Goal: Check status: Check status

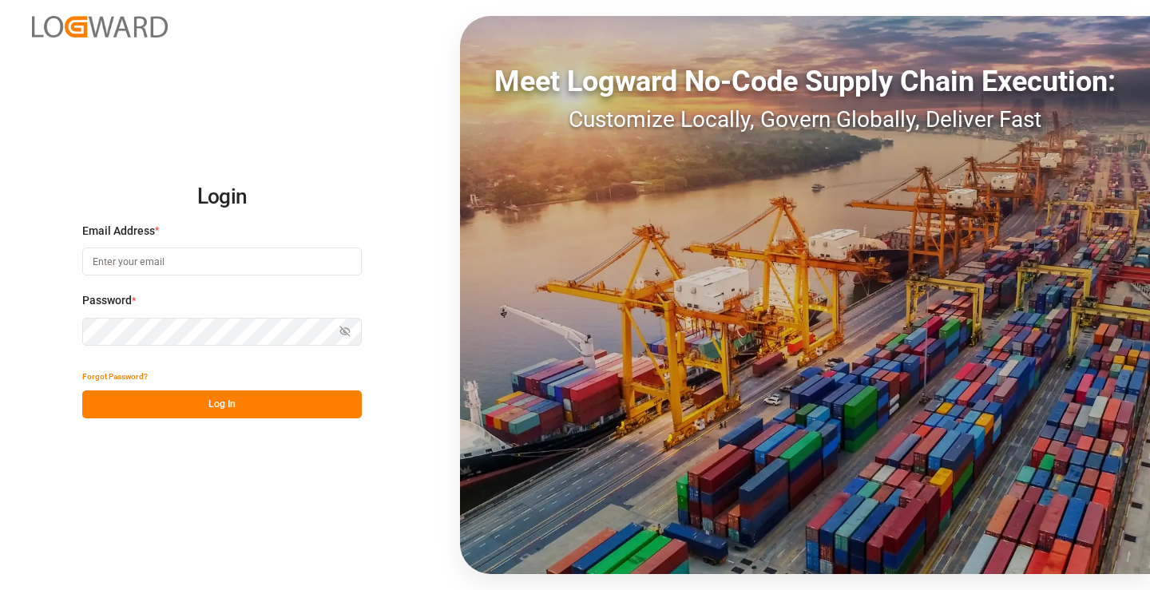
type input "[PERSON_NAME][EMAIL_ADDRESS][DOMAIN_NAME]"
click at [277, 402] on button "Log In" at bounding box center [222, 405] width 280 height 28
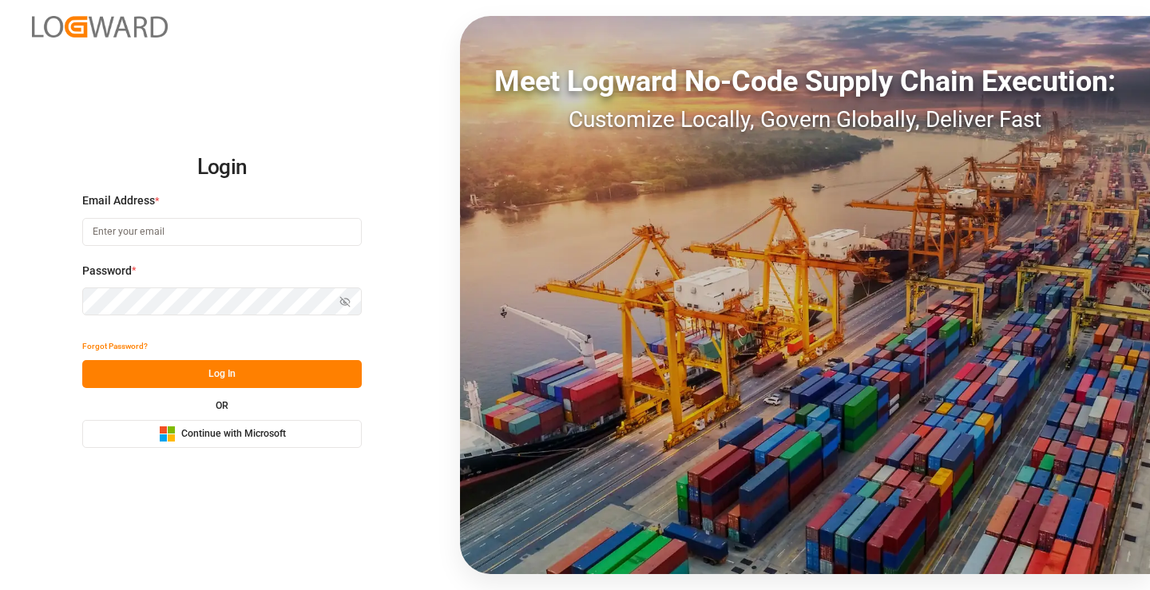
type input "[PERSON_NAME][EMAIL_ADDRESS][DOMAIN_NAME]"
click at [253, 366] on button "Log In" at bounding box center [222, 374] width 280 height 28
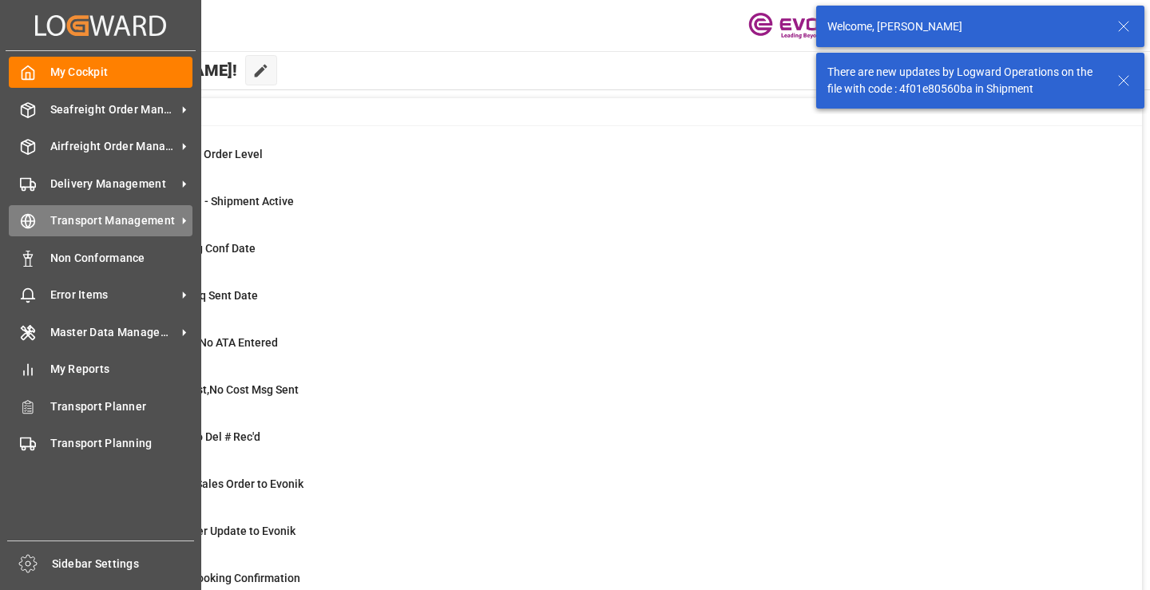
click at [35, 221] on line at bounding box center [29, 221] width 14 height 0
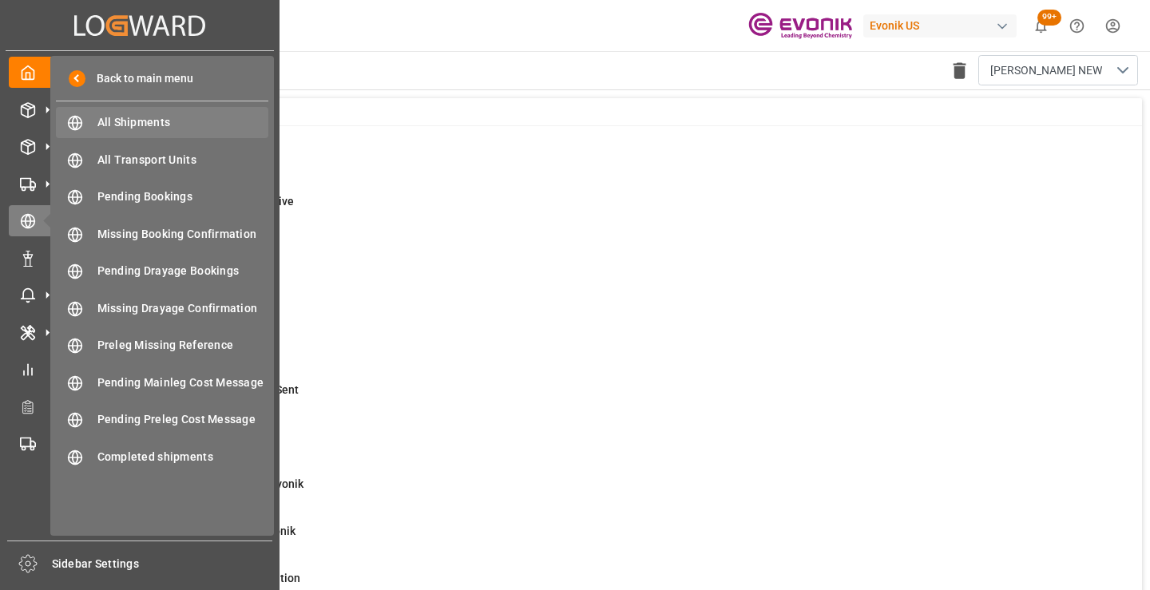
click at [131, 123] on span "All Shipments" at bounding box center [183, 122] width 172 height 17
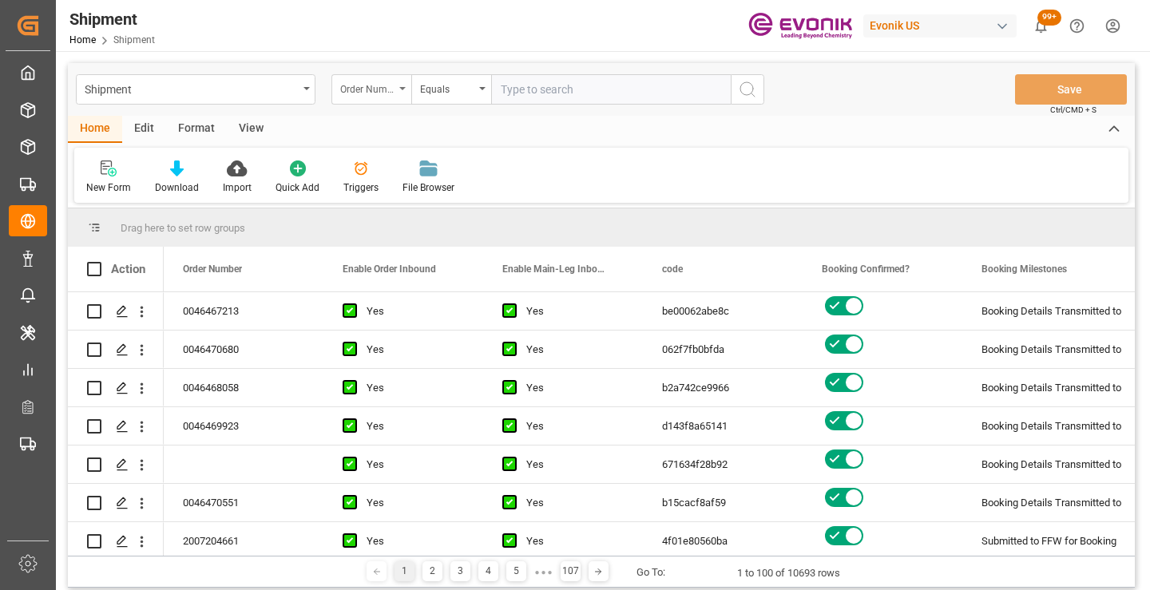
click at [385, 86] on div "Order Number" at bounding box center [367, 87] width 54 height 18
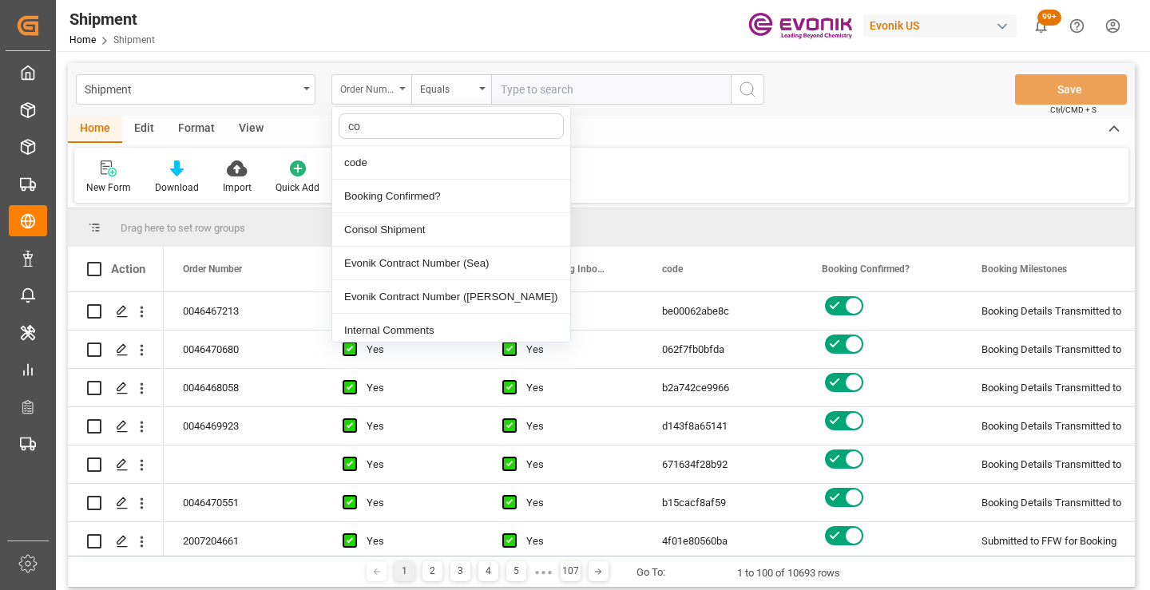
type input "cod"
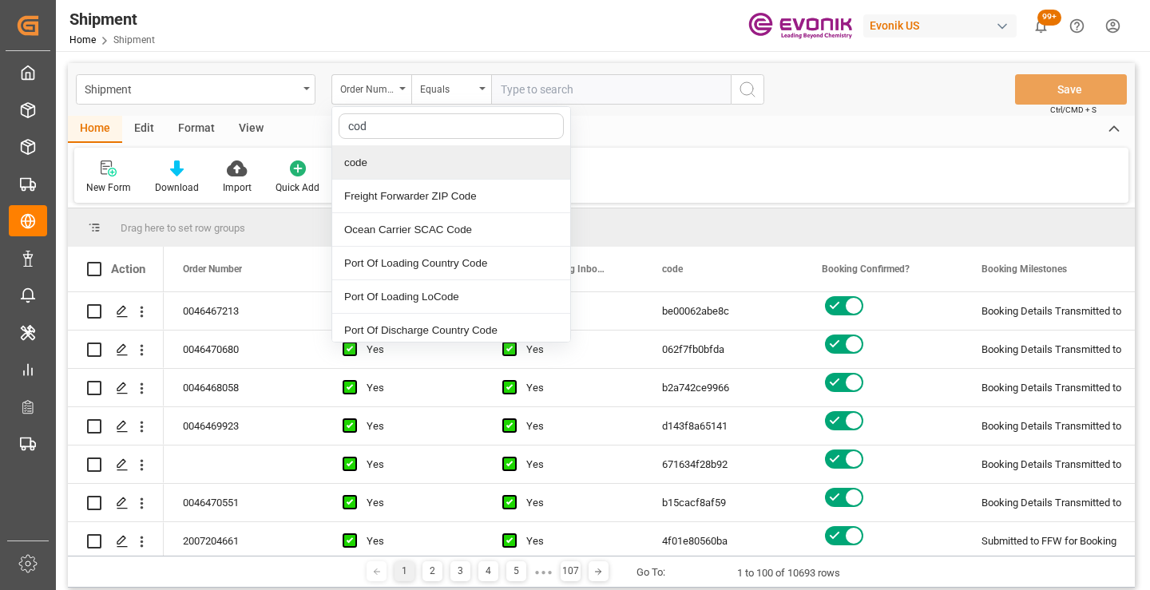
click at [389, 162] on div "code" at bounding box center [451, 163] width 238 height 34
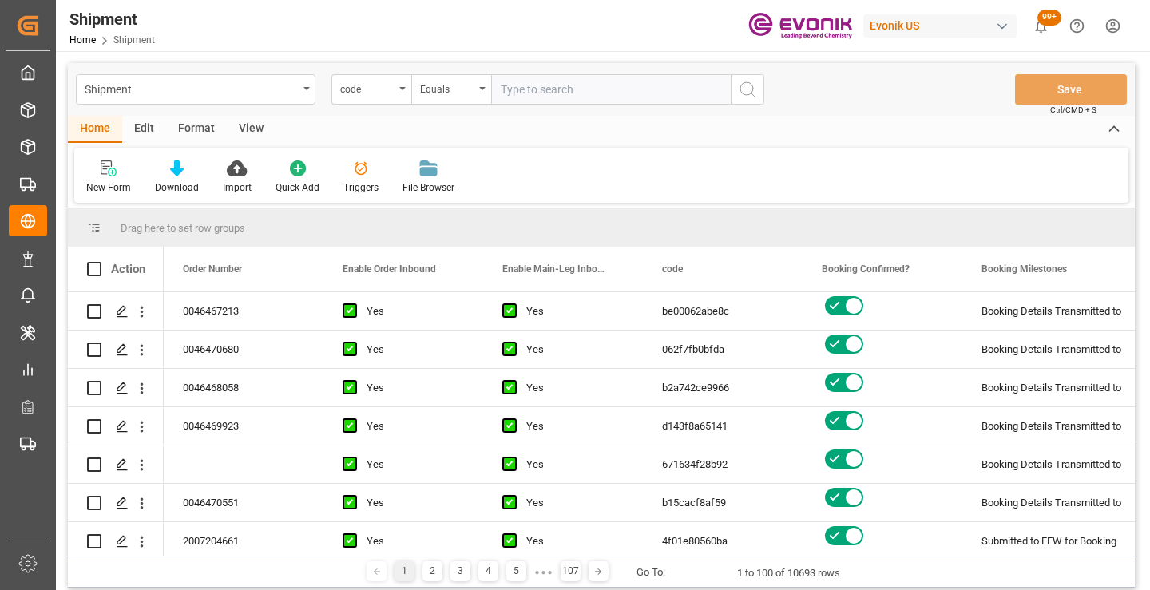
click at [559, 91] on input "text" at bounding box center [611, 89] width 240 height 30
paste input "MIXTURES OF TWO OR MORE INORGANIC COMPOUNDS"
click at [567, 88] on input "MIXTURES OF TWO OR MORE INORGANIC COMPOUNDS" at bounding box center [611, 89] width 240 height 30
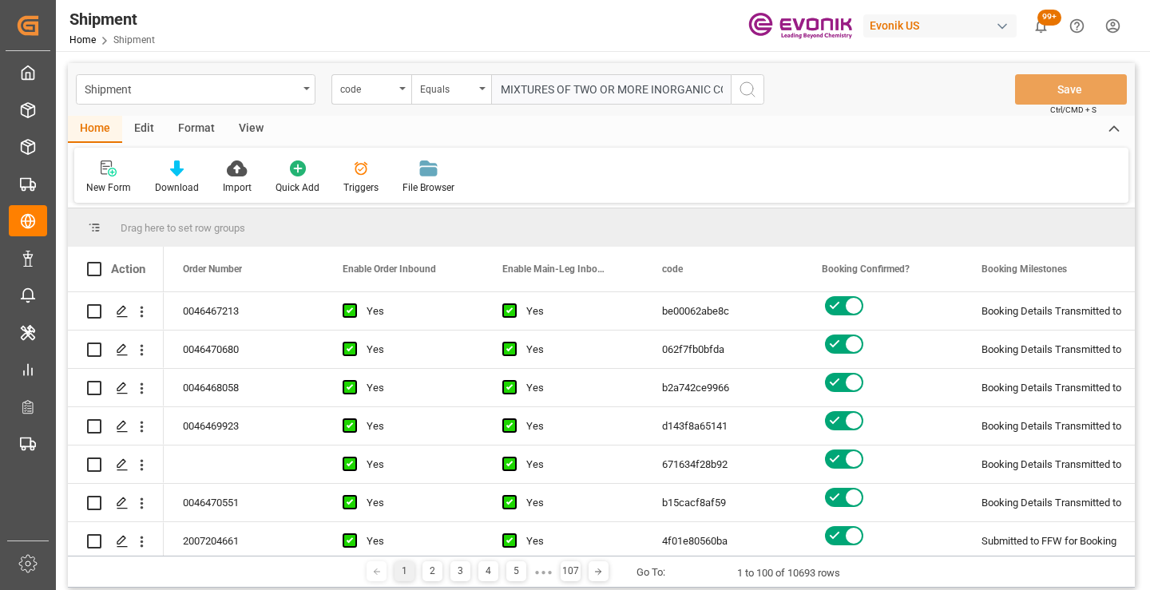
click at [567, 88] on input "MIXTURES OF TWO OR MORE INORGANIC COMPOUNDS" at bounding box center [611, 89] width 240 height 30
paste input "8c1459cd7693"
type input "8c1459cd7693"
click at [750, 86] on icon "search button" at bounding box center [747, 89] width 19 height 19
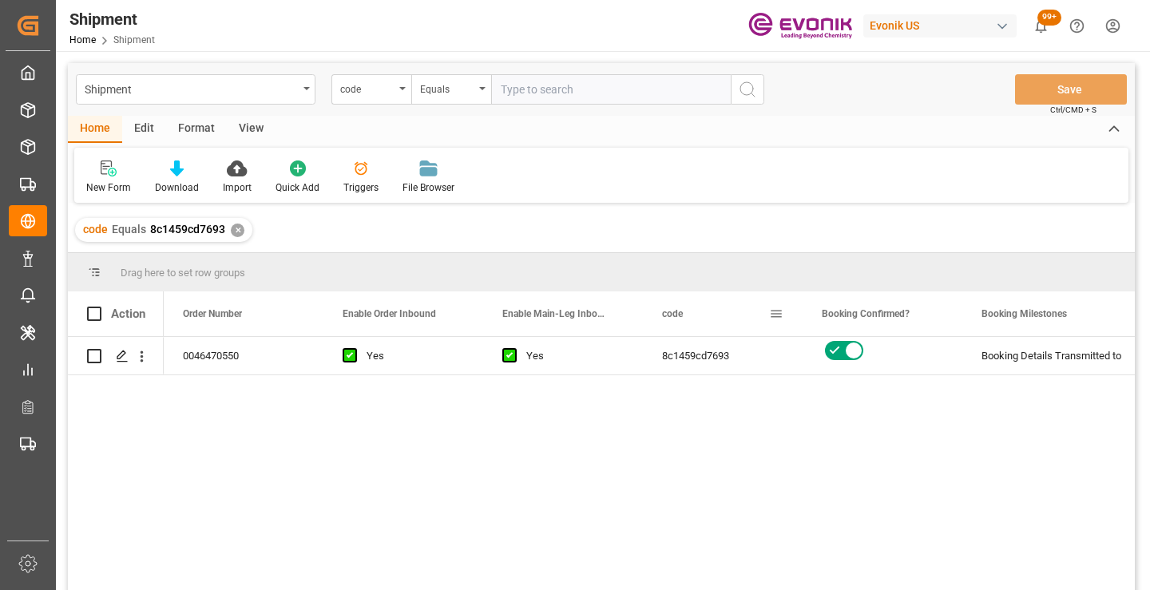
click at [692, 397] on div "0046470550 Yes Yes 8c1459cd7693 Booking Details Transmitted to SAP Active No" at bounding box center [649, 469] width 971 height 264
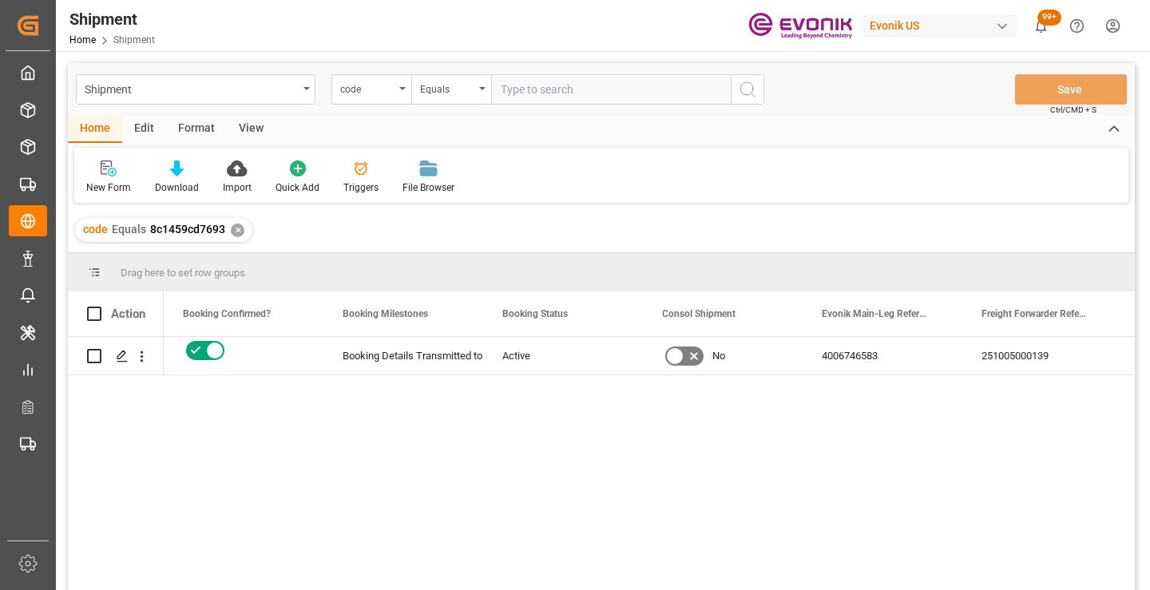
click at [1048, 351] on div "251005000139" at bounding box center [1042, 356] width 160 height 38
click at [232, 234] on div "✕" at bounding box center [238, 231] width 14 height 14
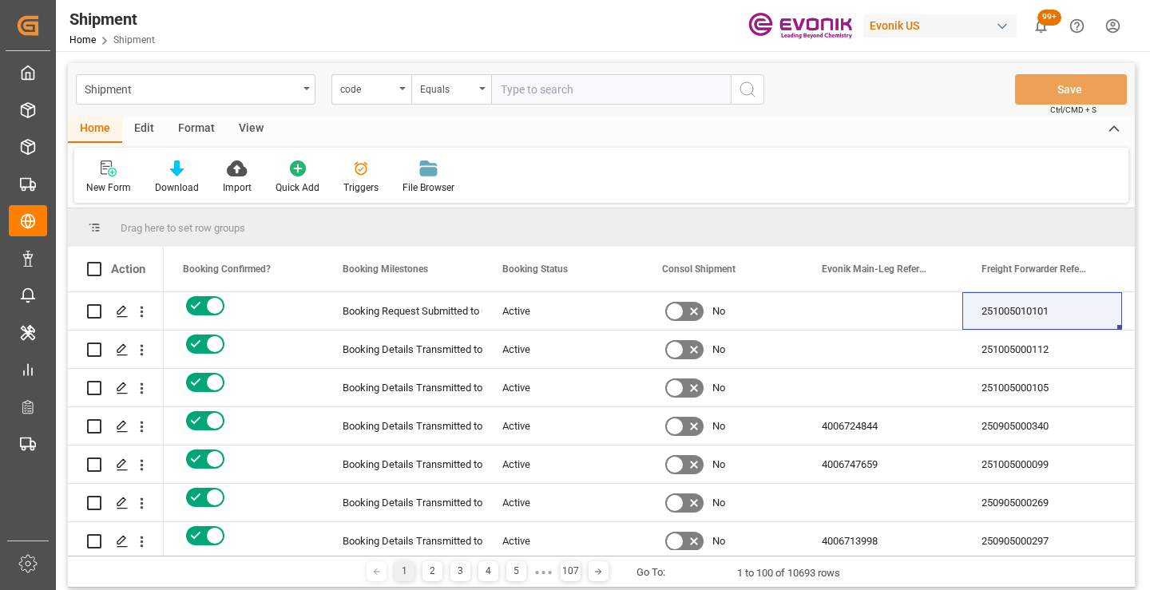
click at [574, 95] on input "text" at bounding box center [611, 89] width 240 height 30
paste input "e5945dbfa017"
type input "e5945dbfa017"
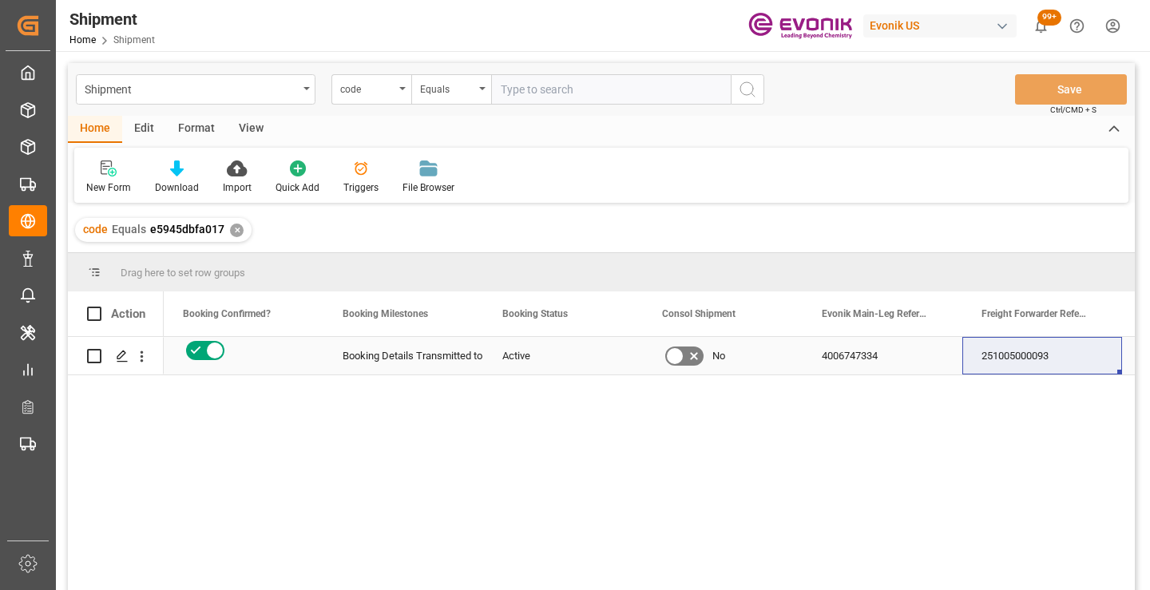
click at [1017, 361] on div "251005000093" at bounding box center [1042, 356] width 160 height 38
click at [232, 232] on div "✕" at bounding box center [237, 231] width 14 height 14
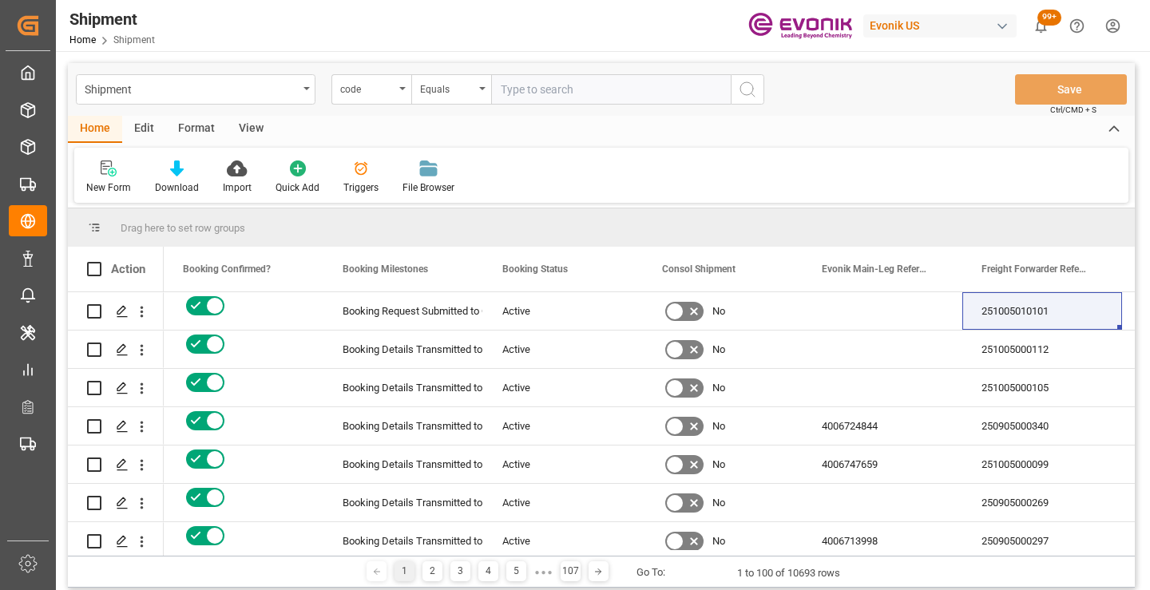
click at [596, 92] on input "text" at bounding box center [611, 89] width 240 height 30
paste input "89f165aab406"
type input "89f165aab406"
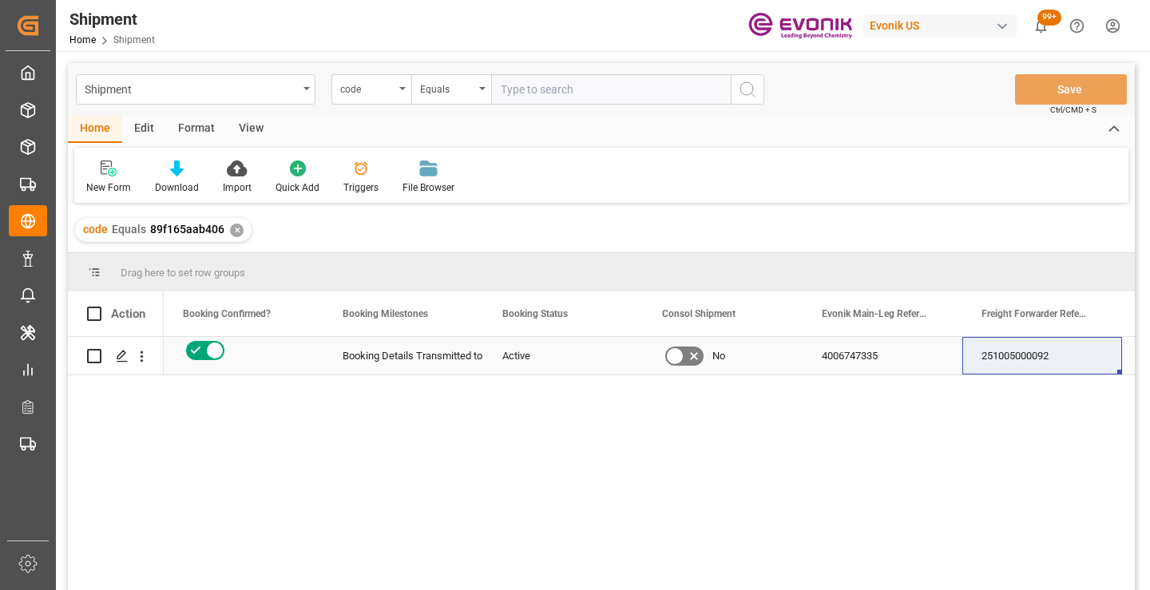
click at [1010, 359] on div "251005000092" at bounding box center [1042, 356] width 160 height 38
click at [237, 231] on div "✕" at bounding box center [237, 231] width 14 height 14
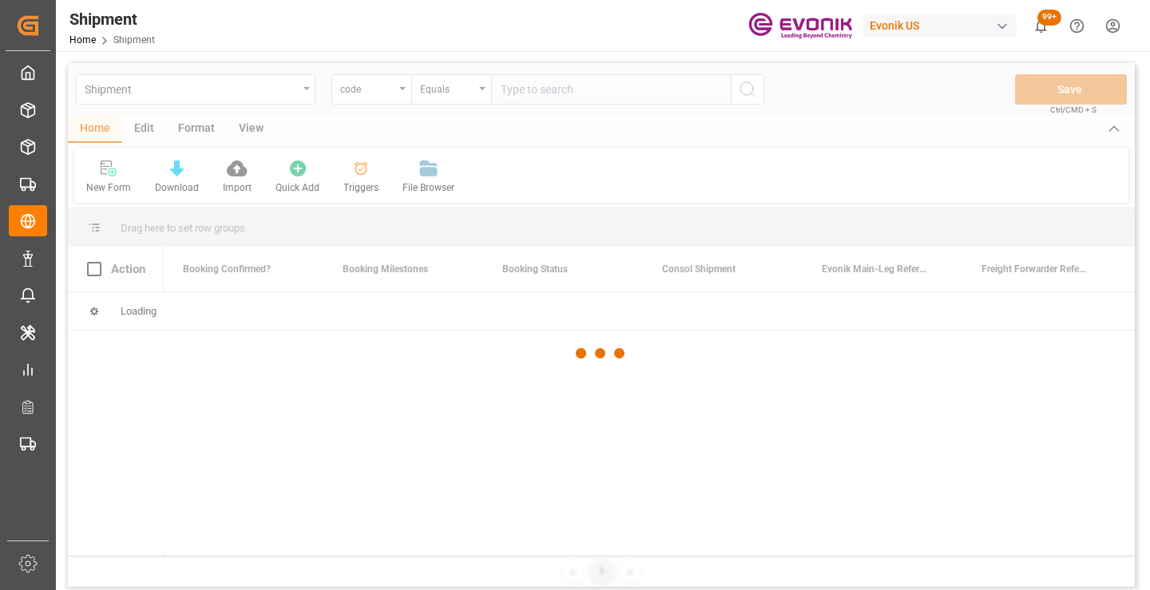
click at [589, 97] on div at bounding box center [601, 353] width 1067 height 581
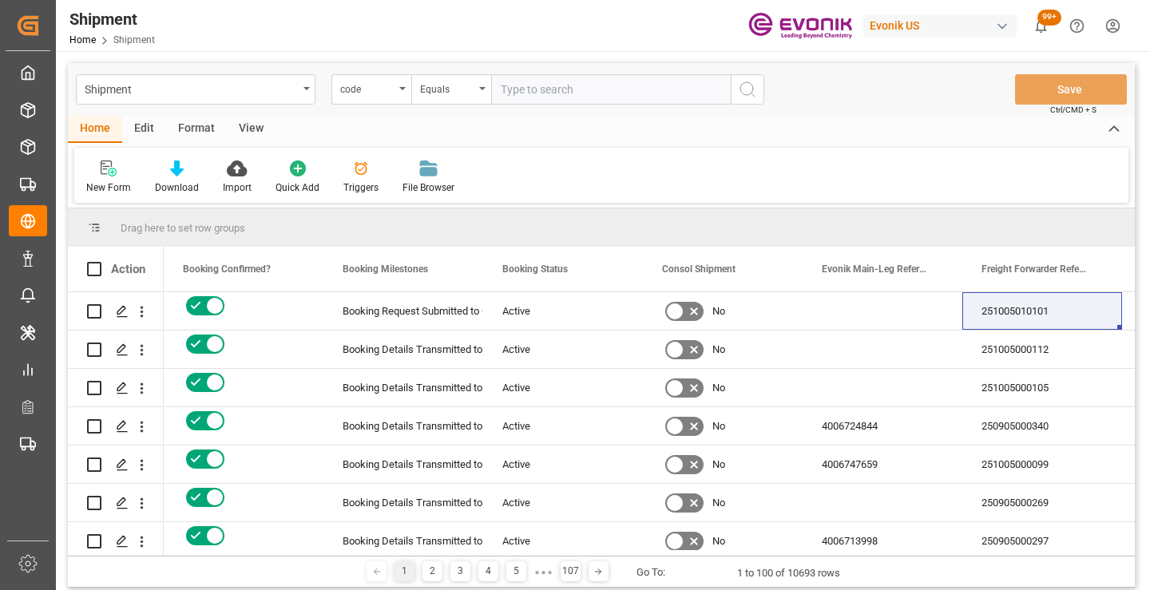
click at [588, 93] on input "text" at bounding box center [611, 89] width 240 height 30
paste input "2c8f7b40efe1"
type input "2c8f7b40efe1"
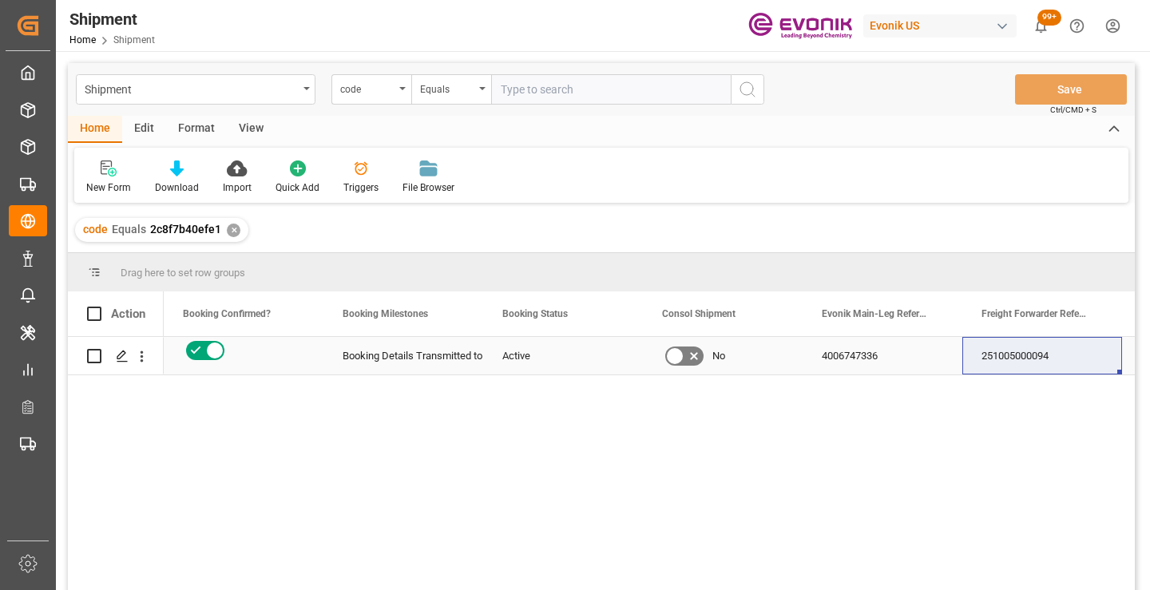
click at [1013, 357] on div "251005000094" at bounding box center [1042, 356] width 160 height 38
click at [232, 230] on div "✕" at bounding box center [234, 231] width 14 height 14
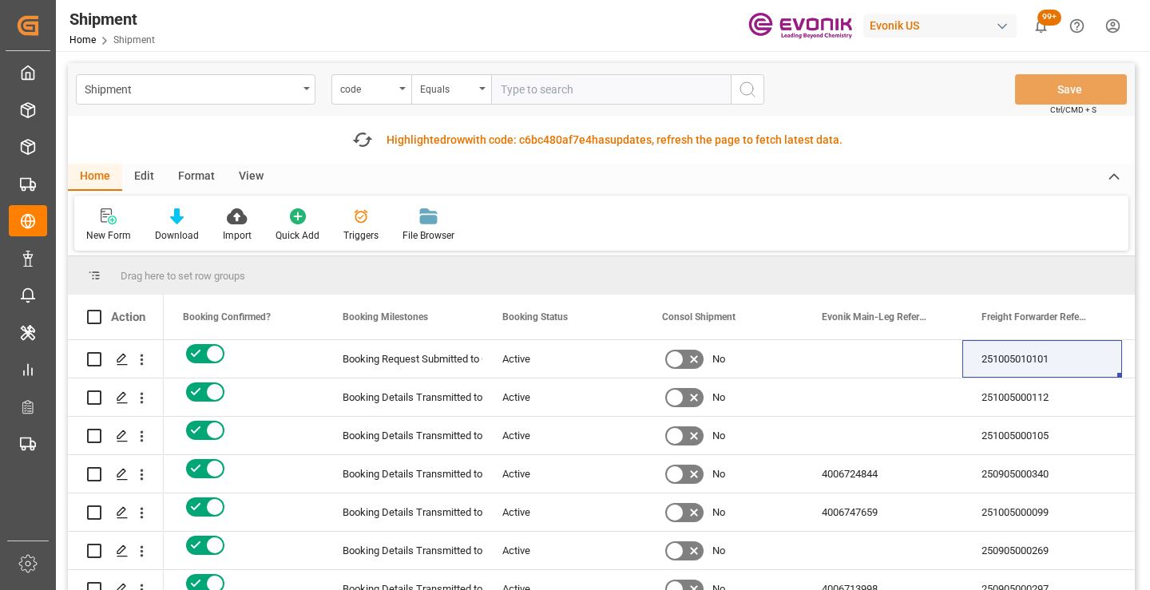
click at [642, 91] on input "text" at bounding box center [611, 89] width 240 height 30
paste input "062f7fb0bfda"
type input "062f7fb0bfda"
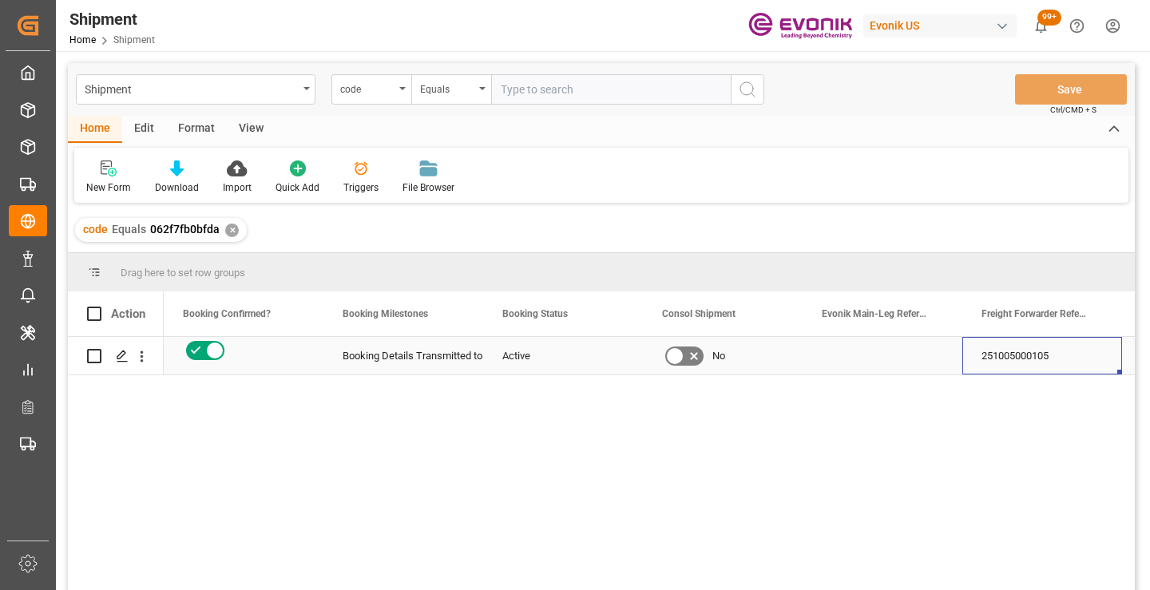
click at [1021, 351] on div "251005000105" at bounding box center [1042, 356] width 160 height 38
click at [230, 234] on div "✕" at bounding box center [232, 231] width 14 height 14
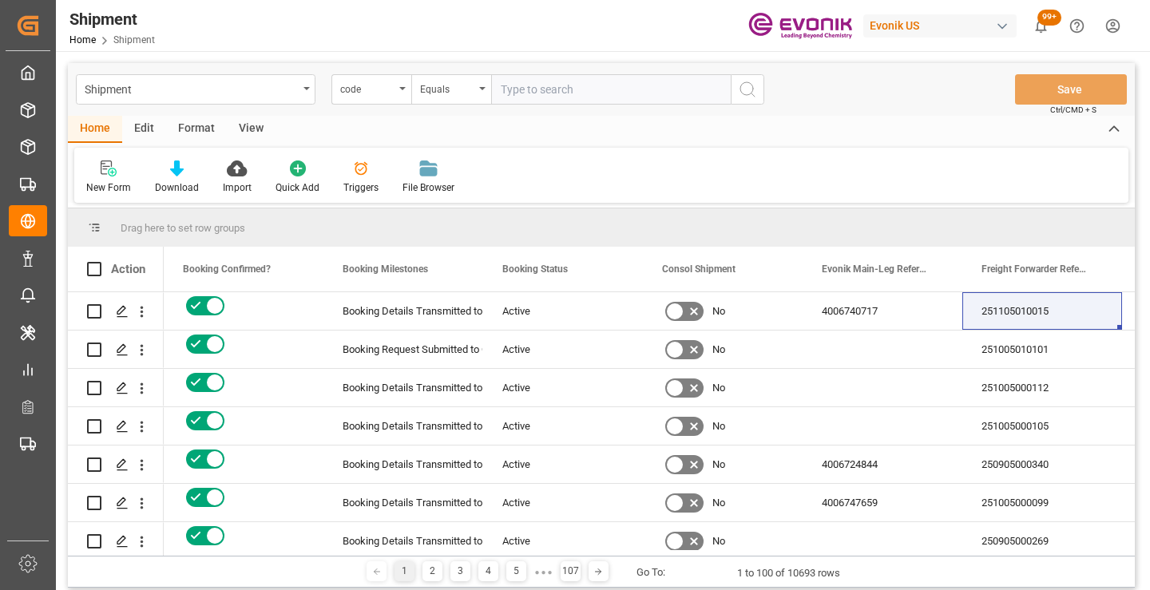
click at [608, 94] on input "text" at bounding box center [611, 89] width 240 height 30
paste input "f62980eafdcc"
type input "f62980eafdcc"
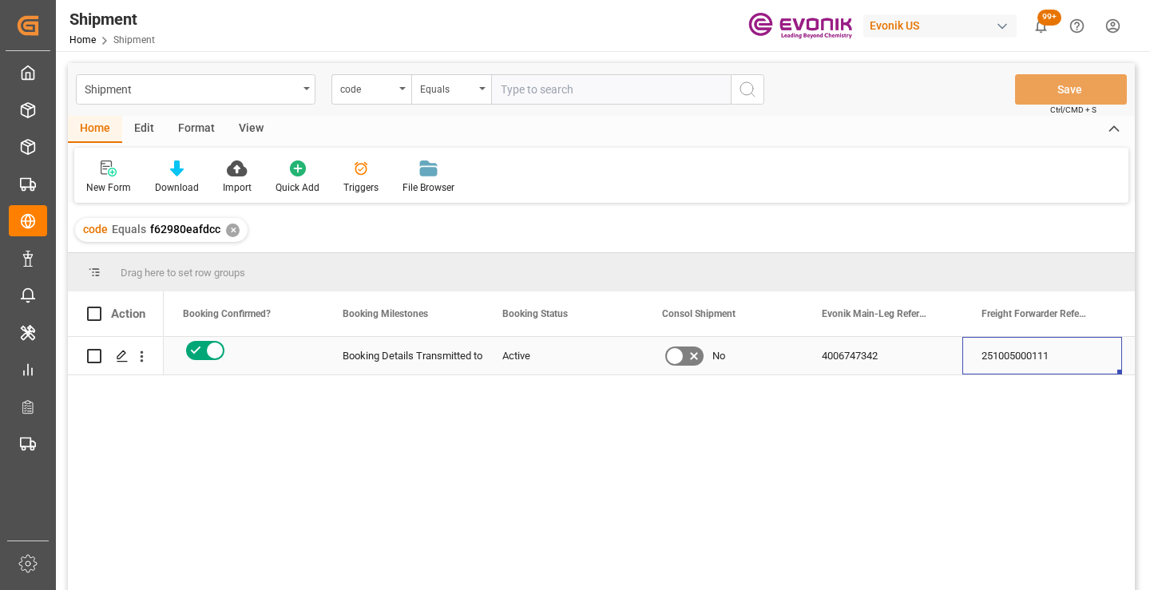
click at [997, 351] on div "251005000111" at bounding box center [1042, 356] width 160 height 38
click at [228, 232] on div "✕" at bounding box center [233, 231] width 14 height 14
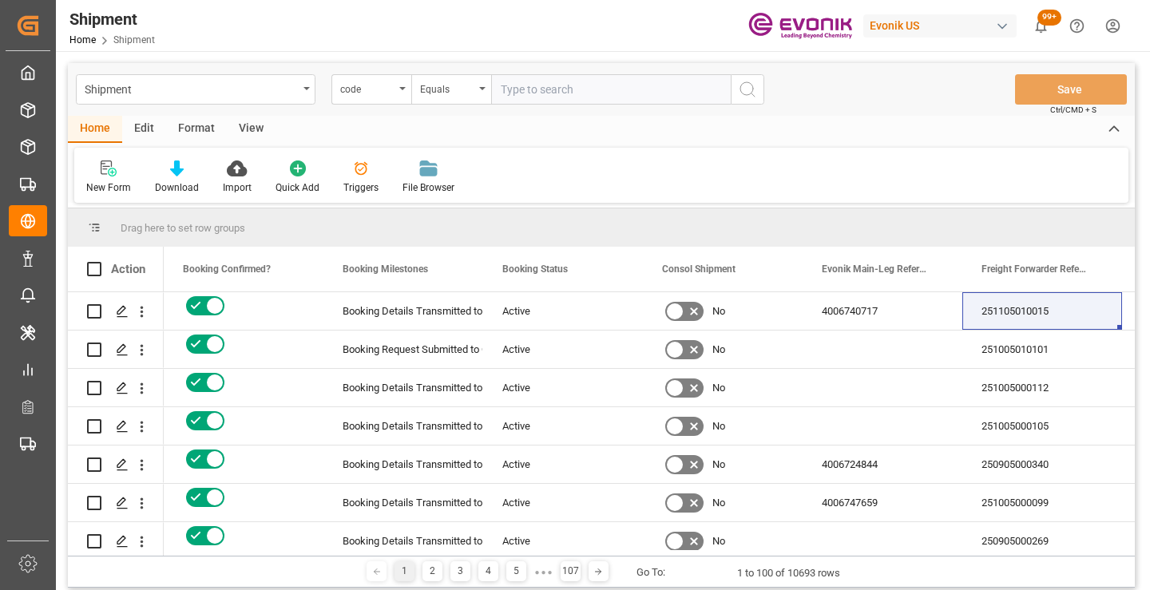
click at [563, 92] on input "text" at bounding box center [611, 89] width 240 height 30
paste input "be00062abe8c"
type input "be00062abe8c"
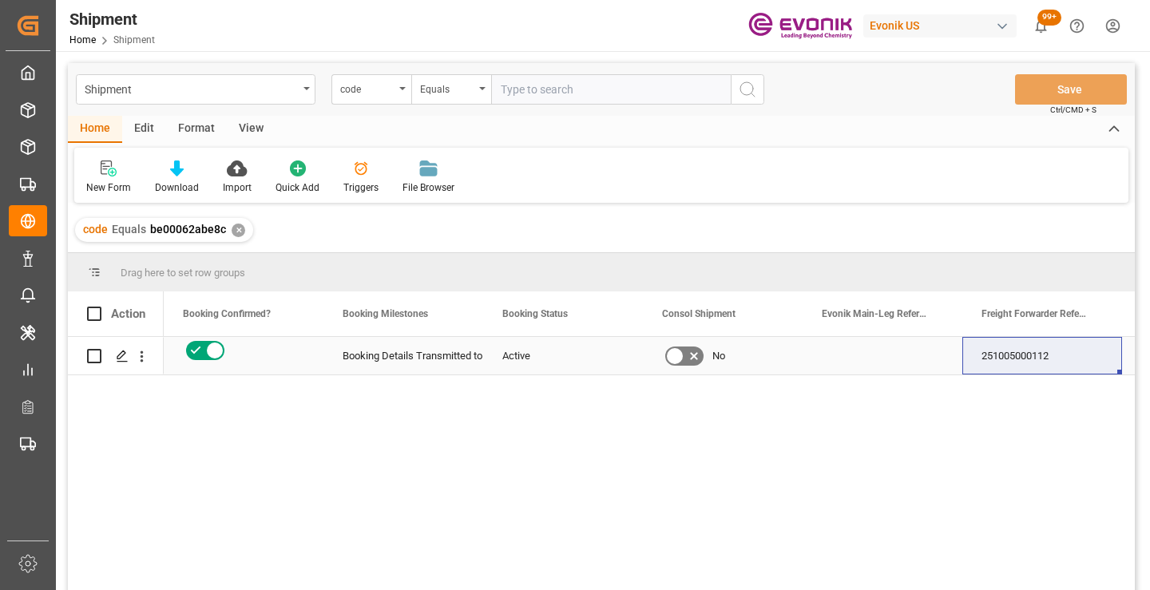
click at [1021, 364] on div "251005000112" at bounding box center [1042, 356] width 160 height 38
click at [236, 227] on div "✕" at bounding box center [239, 231] width 14 height 14
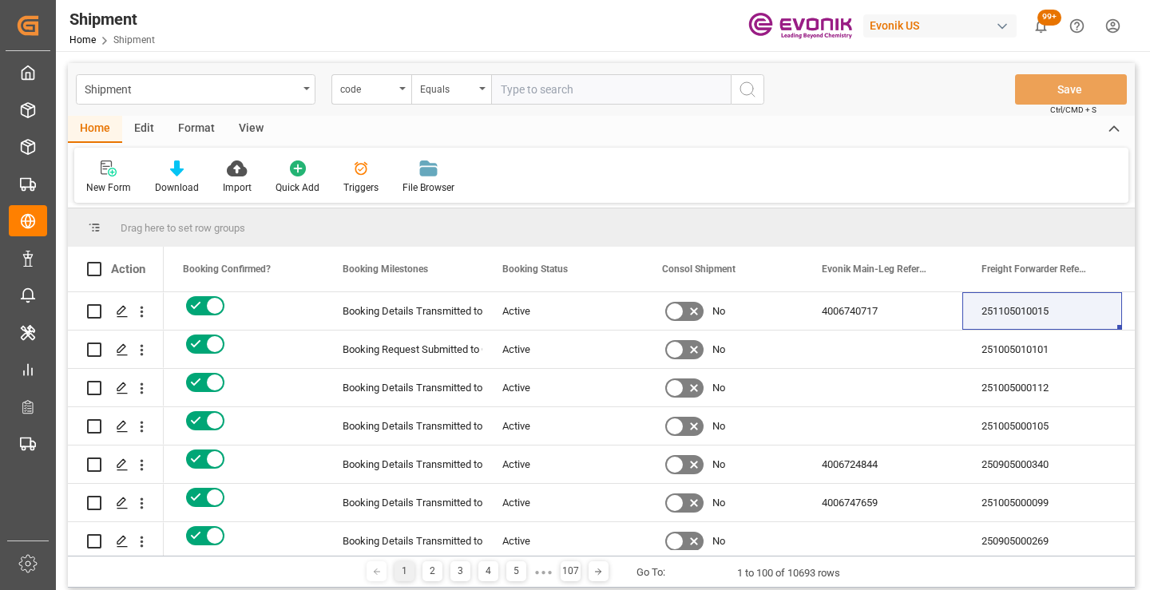
click at [539, 89] on input "text" at bounding box center [611, 89] width 240 height 30
paste input "c19b116d6bd9"
type input "c19b116d6bd9"
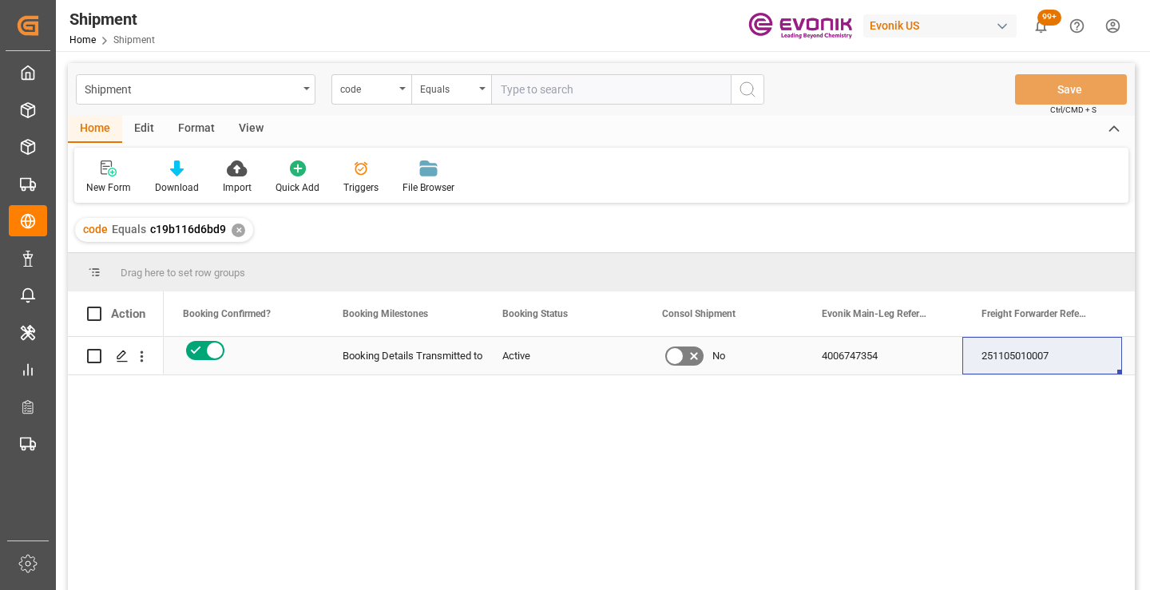
click at [1014, 361] on div "251105010007" at bounding box center [1042, 356] width 160 height 38
click at [234, 235] on div "✕" at bounding box center [239, 231] width 14 height 14
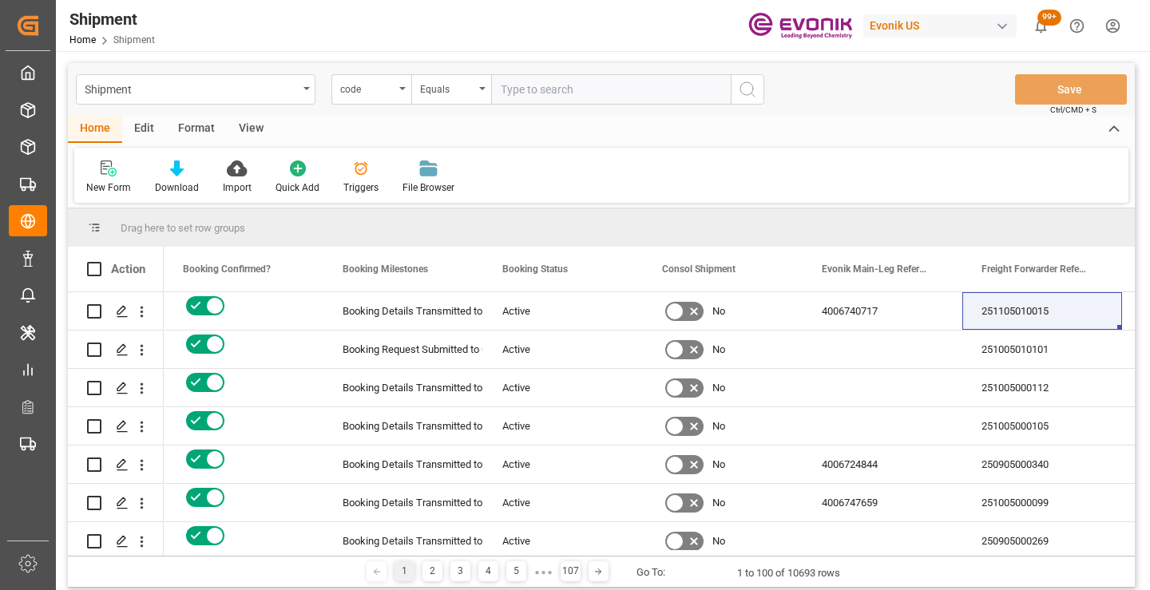
click at [625, 93] on input "text" at bounding box center [611, 89] width 240 height 30
paste input "ebea9646792b"
type input "ebea9646792b"
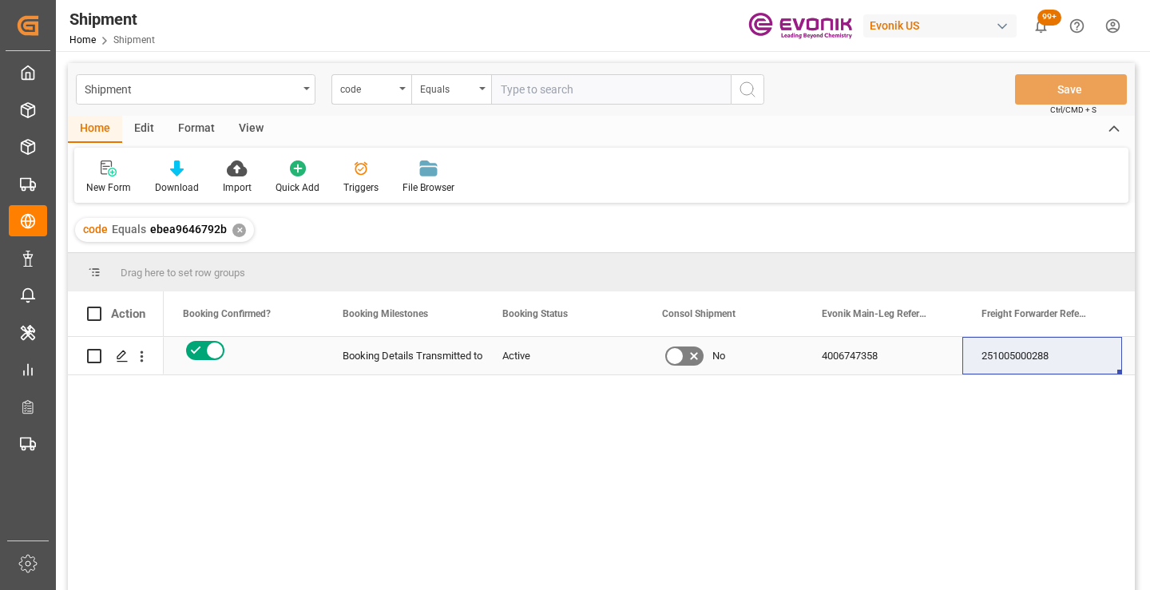
click at [1029, 369] on div "251005000288" at bounding box center [1042, 356] width 160 height 38
click at [236, 230] on div "✕" at bounding box center [239, 231] width 14 height 14
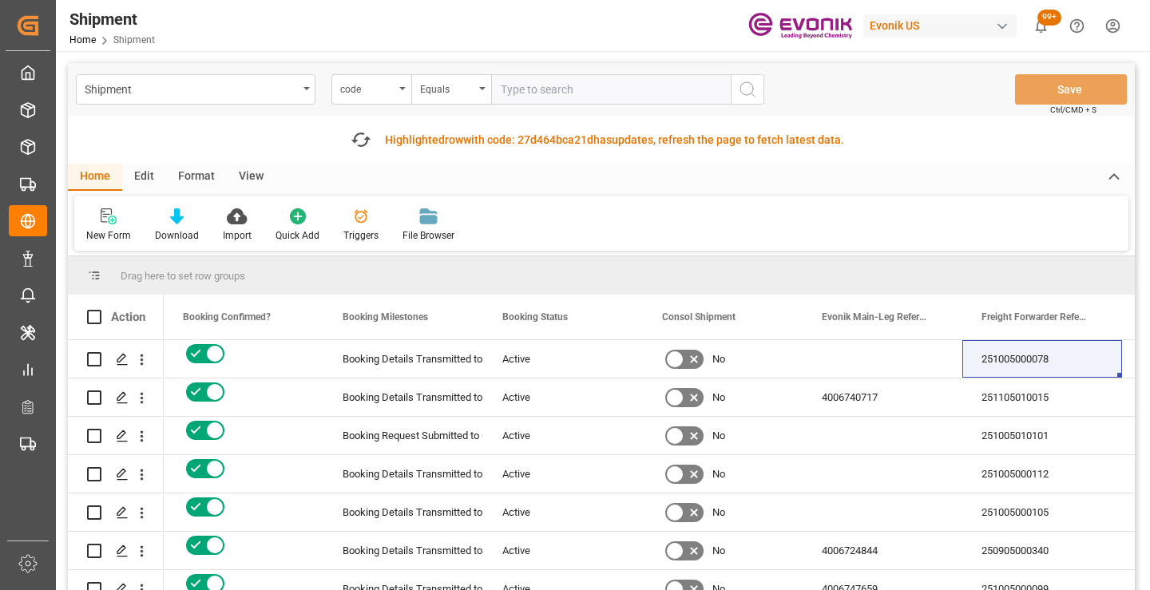
click at [572, 93] on input "text" at bounding box center [611, 89] width 240 height 30
paste input "6f9045ba2c4b"
type input "6f9045ba2c4b"
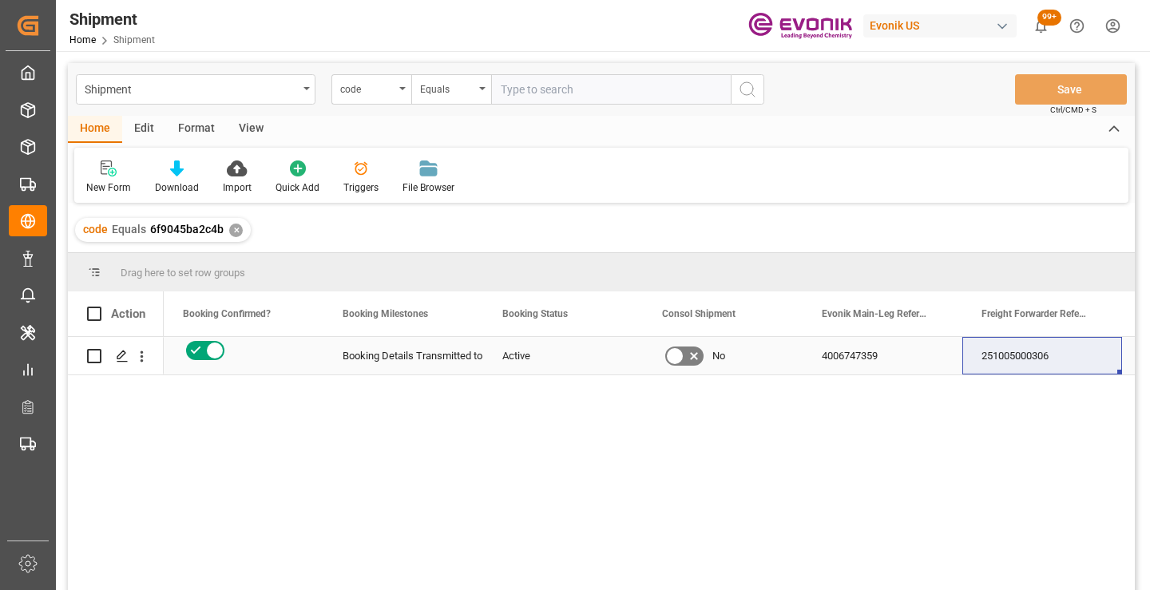
click at [1026, 359] on div "251005000306" at bounding box center [1042, 356] width 160 height 38
click at [237, 229] on div "✕" at bounding box center [236, 231] width 14 height 14
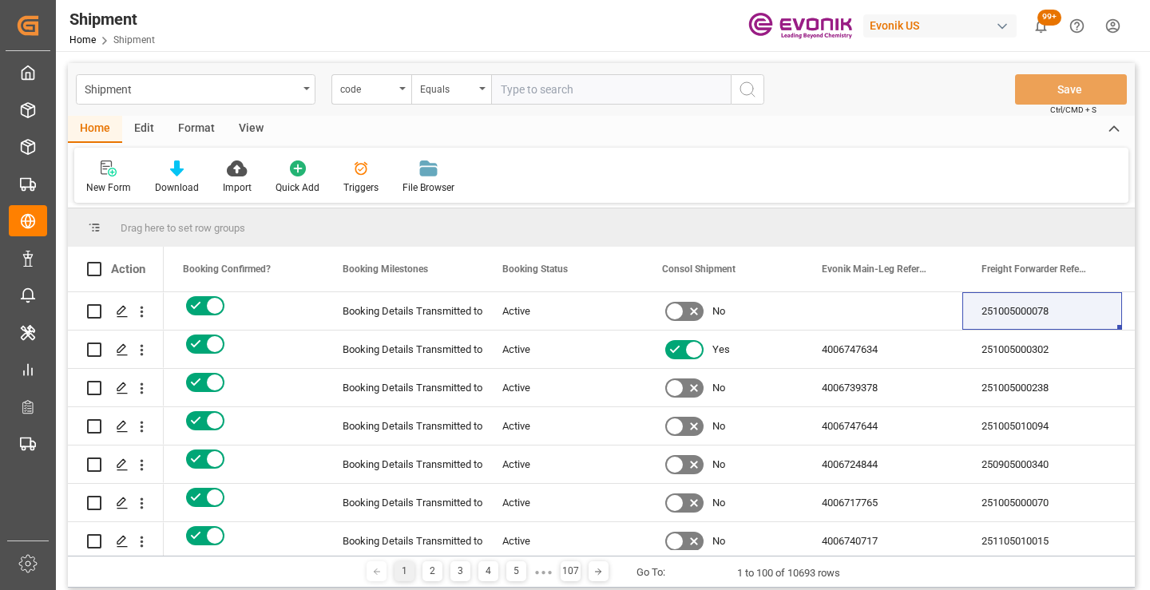
click at [598, 91] on input "text" at bounding box center [611, 89] width 240 height 30
paste input "90f575c243fe"
type input "90f575c243fe"
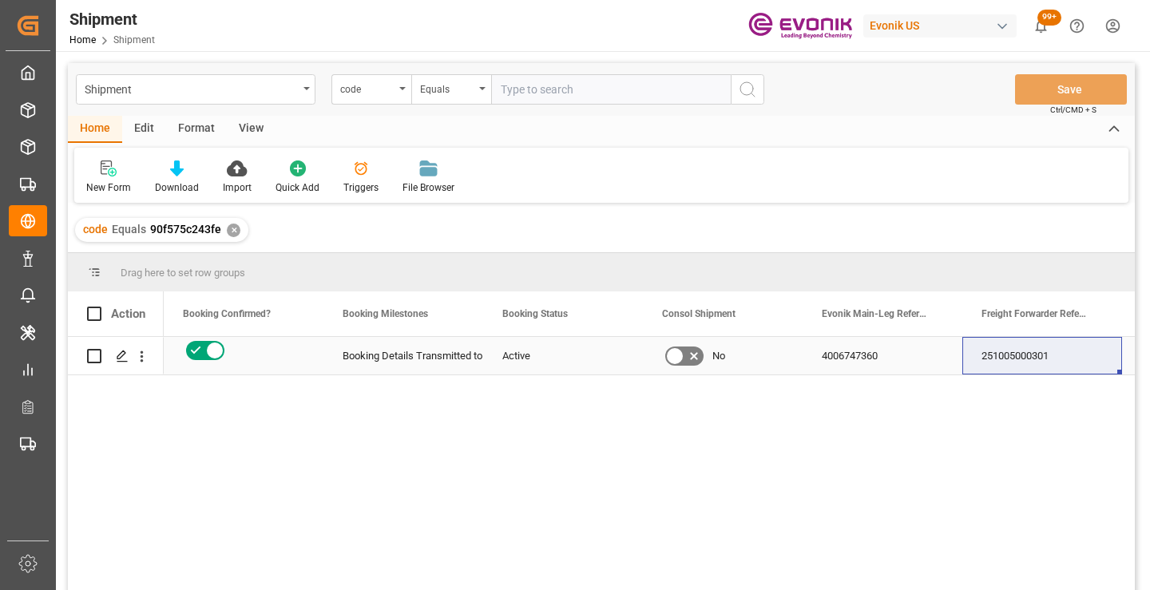
click at [1035, 358] on div "251005000301" at bounding box center [1042, 356] width 160 height 38
click at [231, 227] on div "✕" at bounding box center [234, 231] width 14 height 14
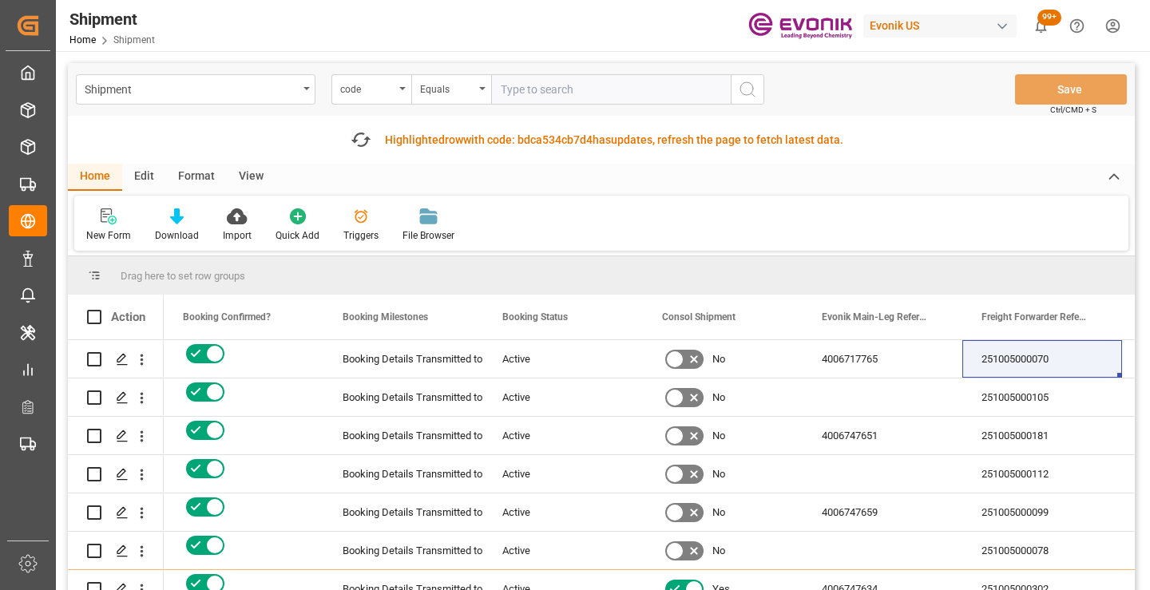
click at [581, 95] on input "text" at bounding box center [611, 89] width 240 height 30
paste input "e7b6c3a7fd2b"
type input "e7b6c3a7fd2b"
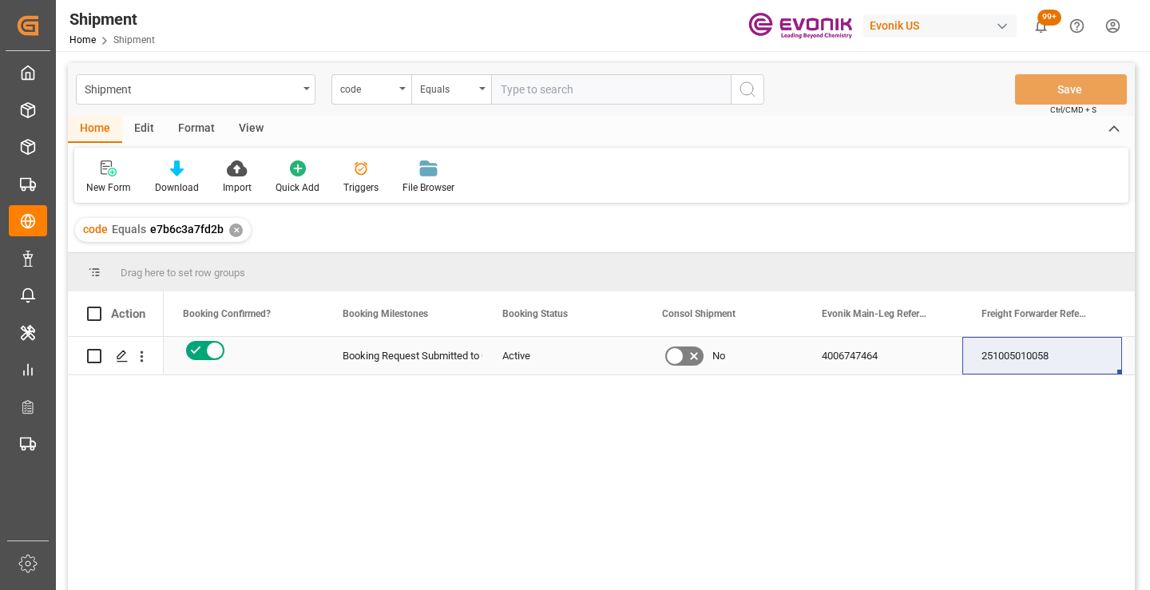
click at [1017, 359] on div "251005010058" at bounding box center [1042, 356] width 160 height 38
click at [231, 226] on div "✕" at bounding box center [236, 231] width 14 height 14
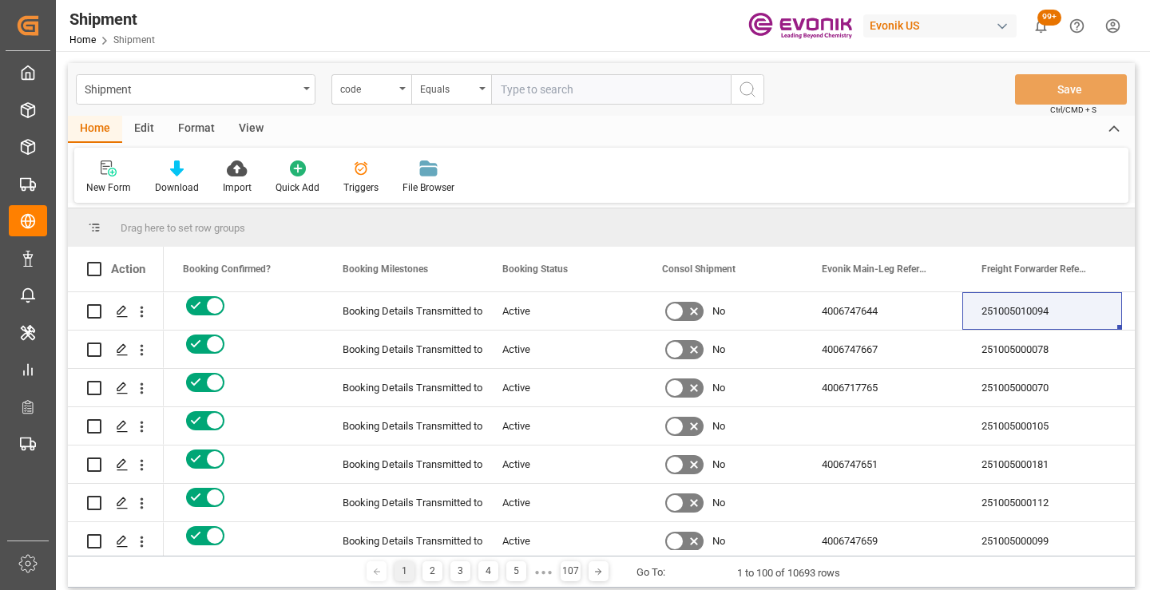
click at [561, 100] on input "text" at bounding box center [611, 89] width 240 height 30
paste input "c4ceacc773fe"
type input "c4ceacc773fe"
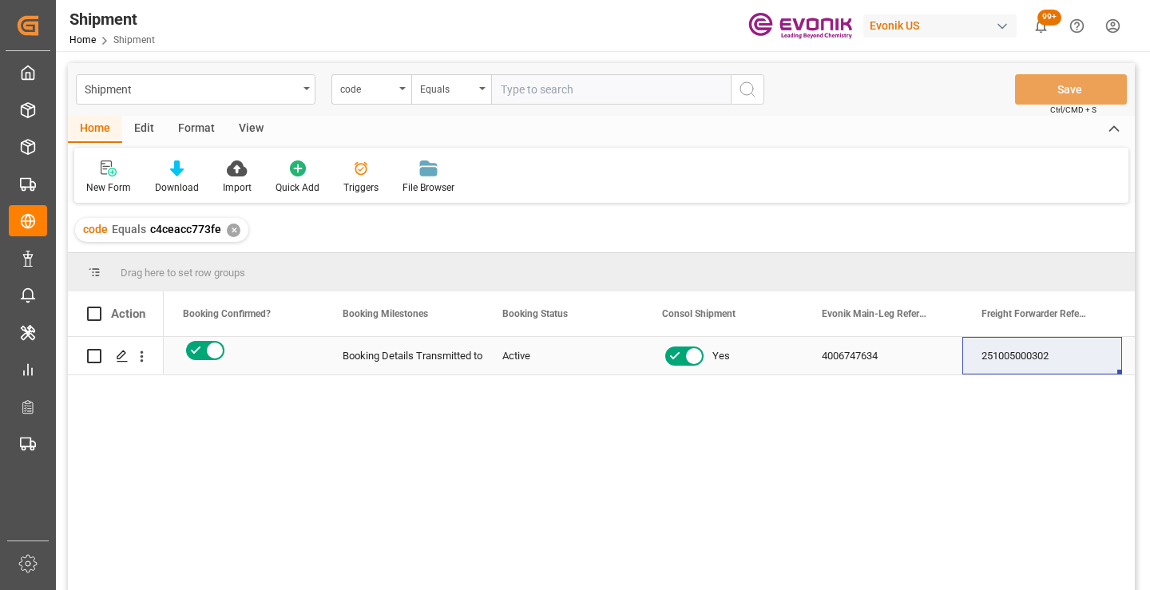
click at [1022, 363] on div "251005000302" at bounding box center [1042, 356] width 160 height 38
click at [230, 231] on div "✕" at bounding box center [234, 231] width 14 height 14
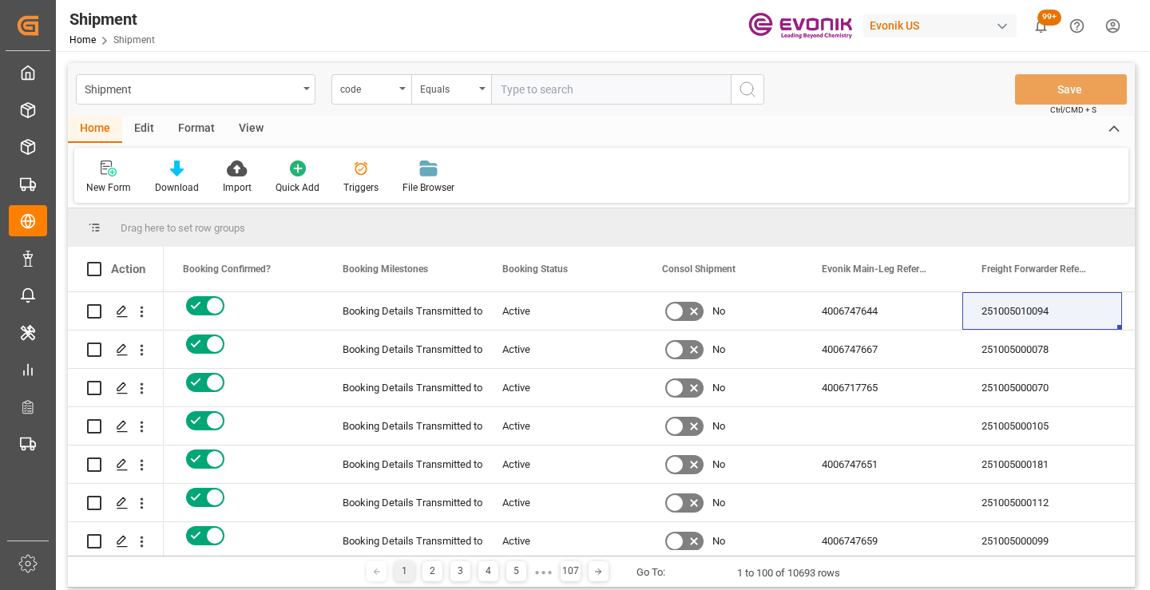
click at [529, 85] on input "text" at bounding box center [611, 89] width 240 height 30
paste input "7fb4e9d554c9"
type input "7fb4e9d554c9"
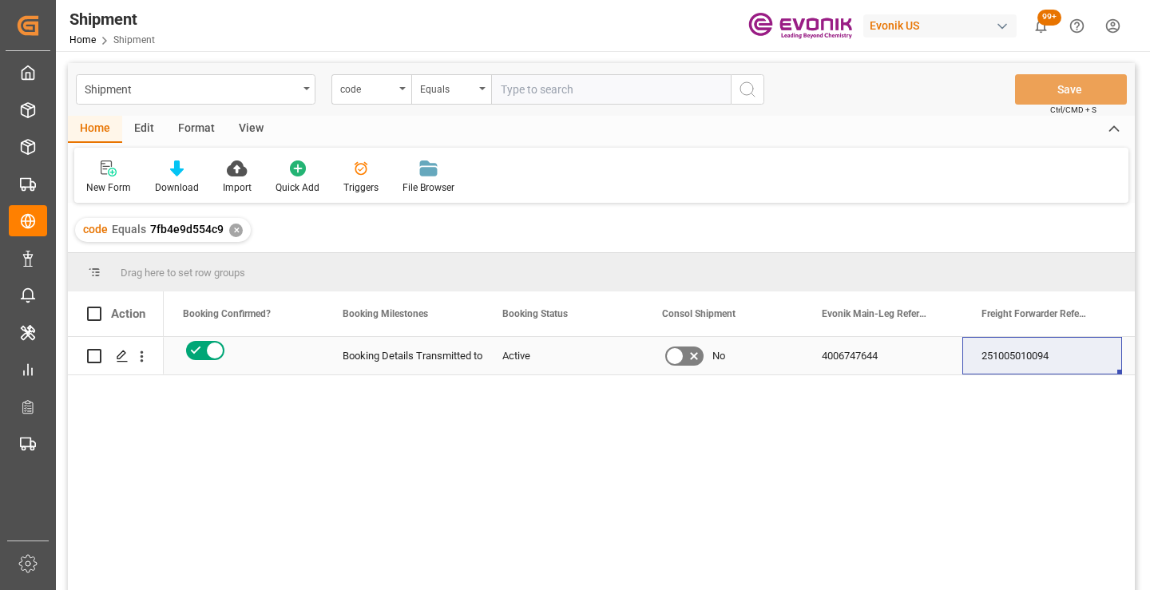
click at [1024, 362] on div "251005010094" at bounding box center [1042, 356] width 160 height 38
click at [852, 354] on div "4006747644" at bounding box center [883, 356] width 160 height 38
click at [230, 227] on div "✕" at bounding box center [236, 231] width 14 height 14
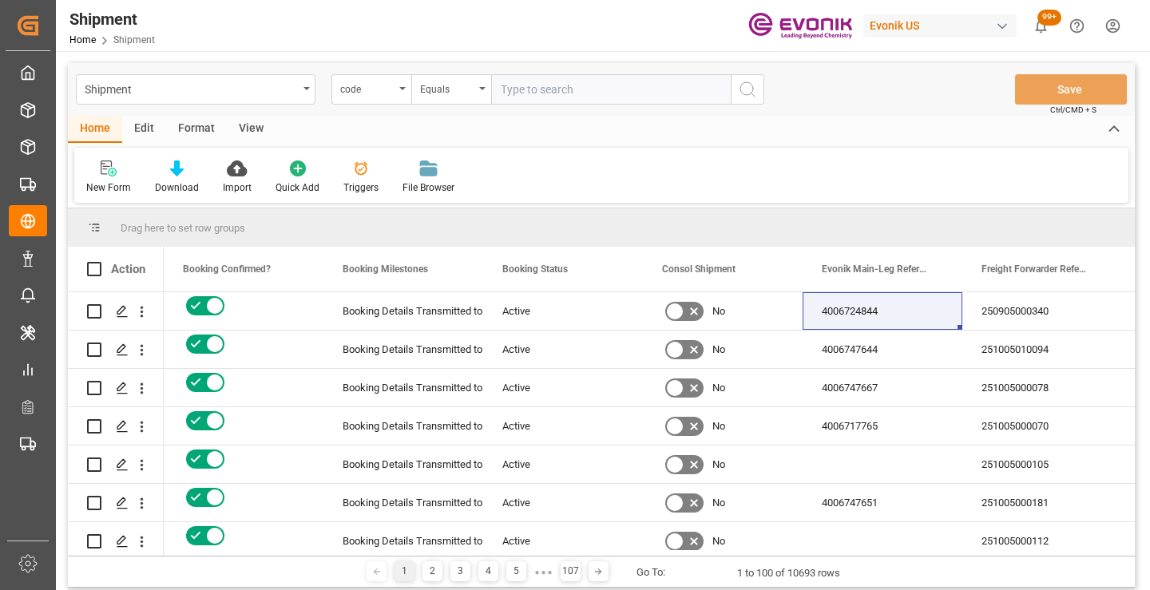
click at [540, 95] on input "text" at bounding box center [611, 89] width 240 height 30
paste input "ae051ea9f013"
type input "ae051ea9f013"
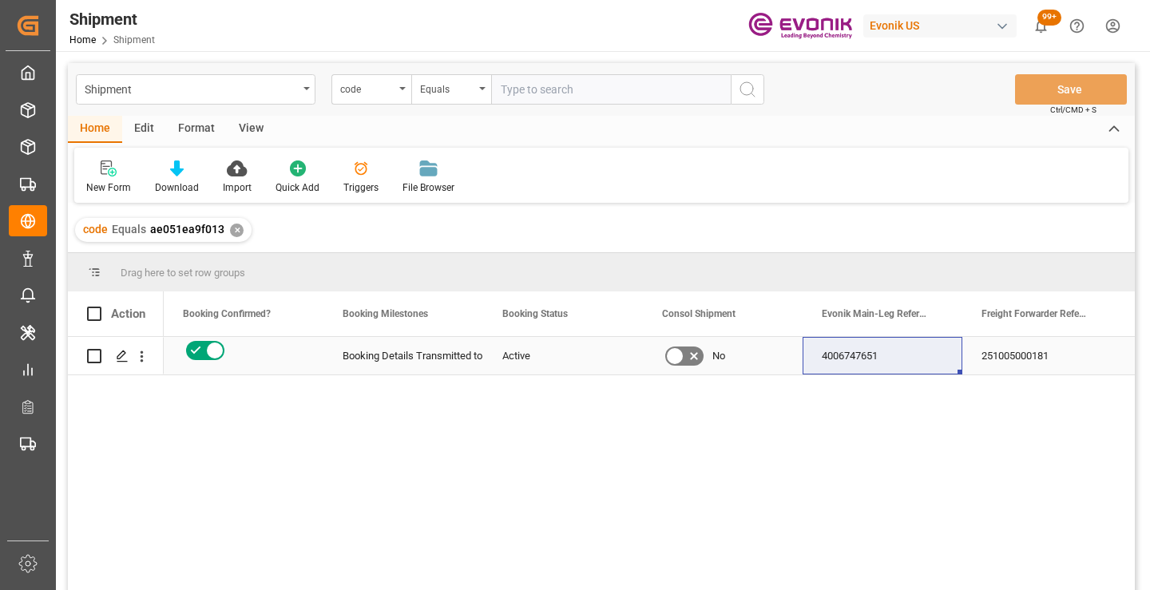
click at [1015, 349] on div "251005000181" at bounding box center [1042, 356] width 160 height 38
click at [845, 353] on div "4006747651" at bounding box center [883, 356] width 160 height 38
click at [234, 231] on div "✕" at bounding box center [237, 231] width 14 height 14
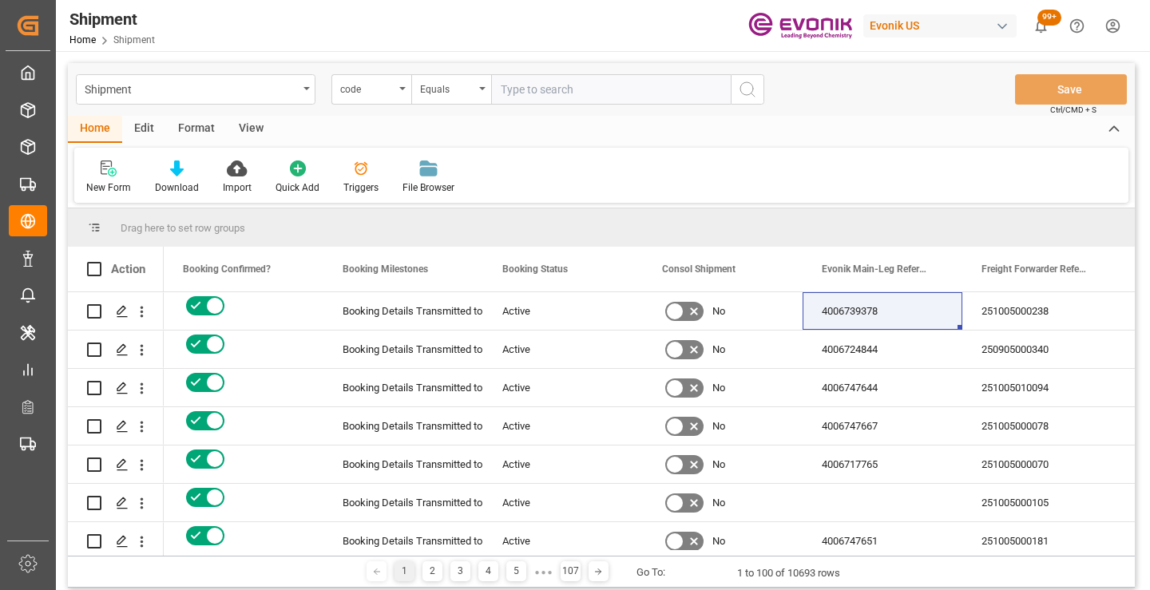
click at [583, 90] on input "text" at bounding box center [611, 89] width 240 height 30
paste input "d143f8a65141"
type input "d143f8a65141"
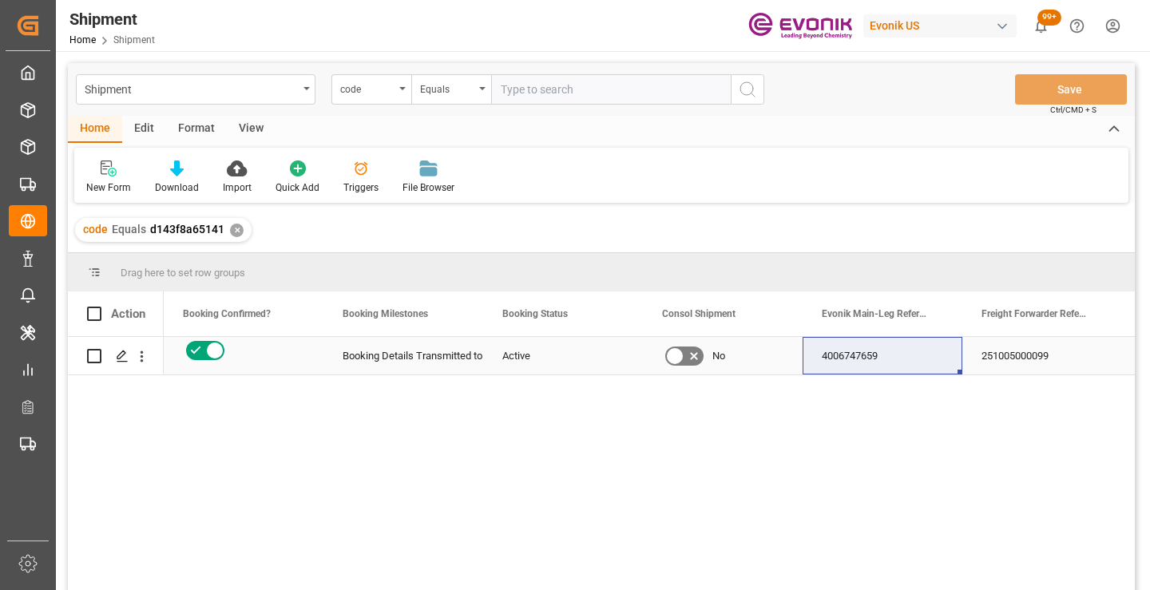
click at [1036, 347] on div "251005000099" at bounding box center [1042, 356] width 160 height 38
click at [839, 370] on div "4006747659" at bounding box center [883, 356] width 160 height 38
click at [230, 227] on div "✕" at bounding box center [237, 231] width 14 height 14
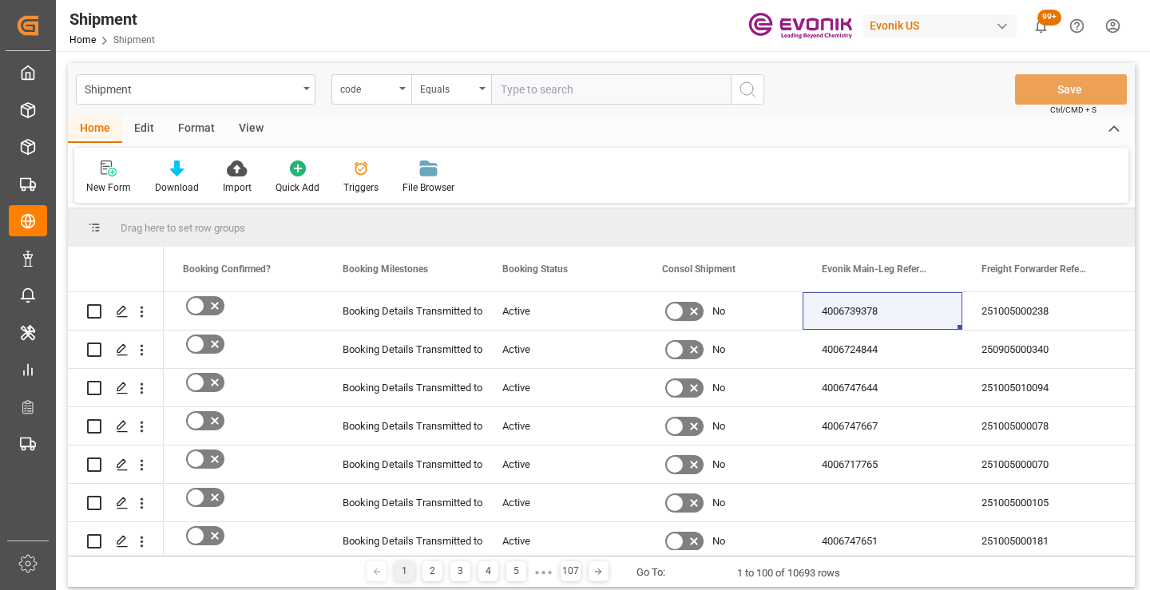
click at [594, 93] on input "text" at bounding box center [611, 89] width 240 height 30
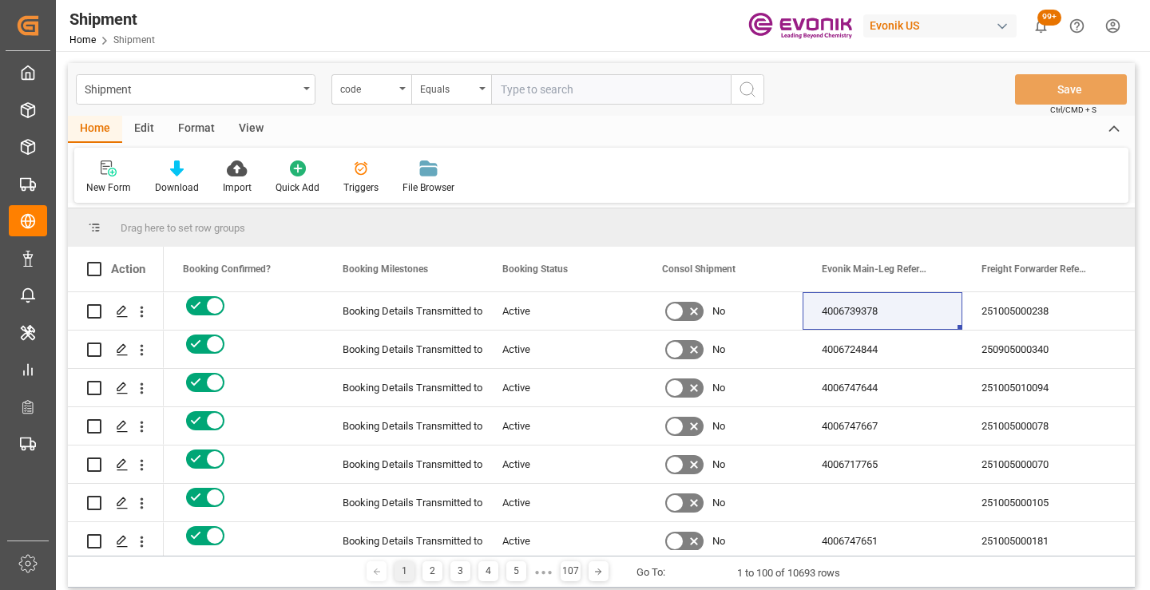
paste input "bdca534cb7d4"
type input "bdca534cb7d4"
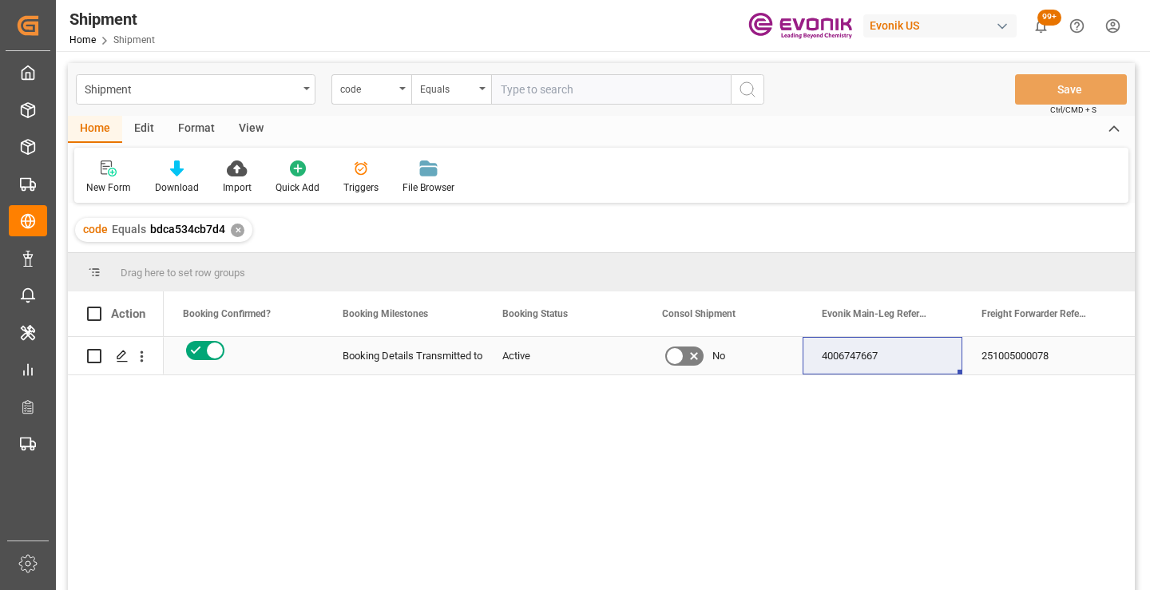
click at [1009, 356] on div "251005000078" at bounding box center [1042, 356] width 160 height 38
click at [838, 356] on div "4006747667" at bounding box center [883, 356] width 160 height 38
